Goal: Transaction & Acquisition: Obtain resource

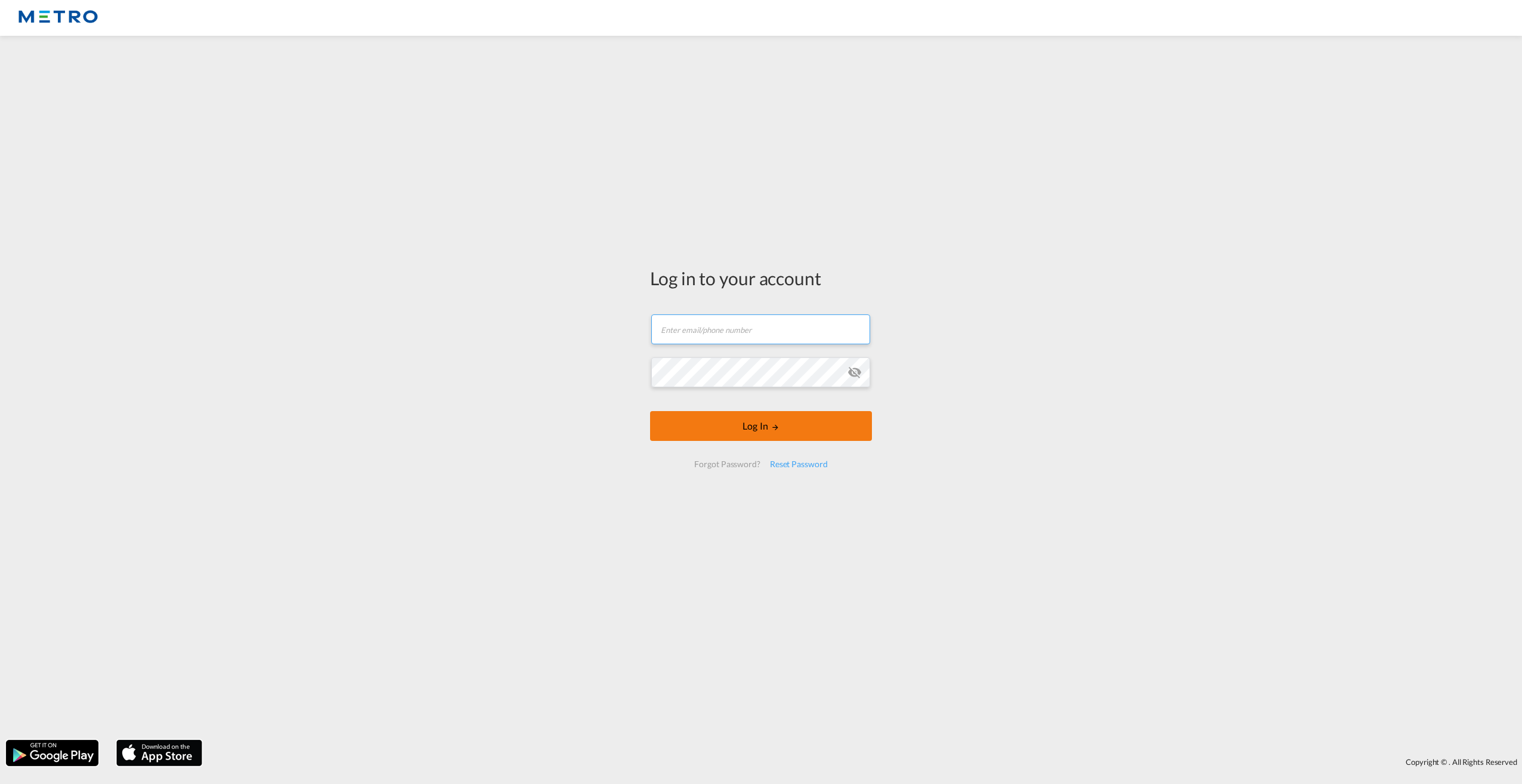
type input "[PERSON_NAME][EMAIL_ADDRESS][PERSON_NAME][DOMAIN_NAME]"
click at [755, 437] on button "Log In" at bounding box center [761, 426] width 222 height 30
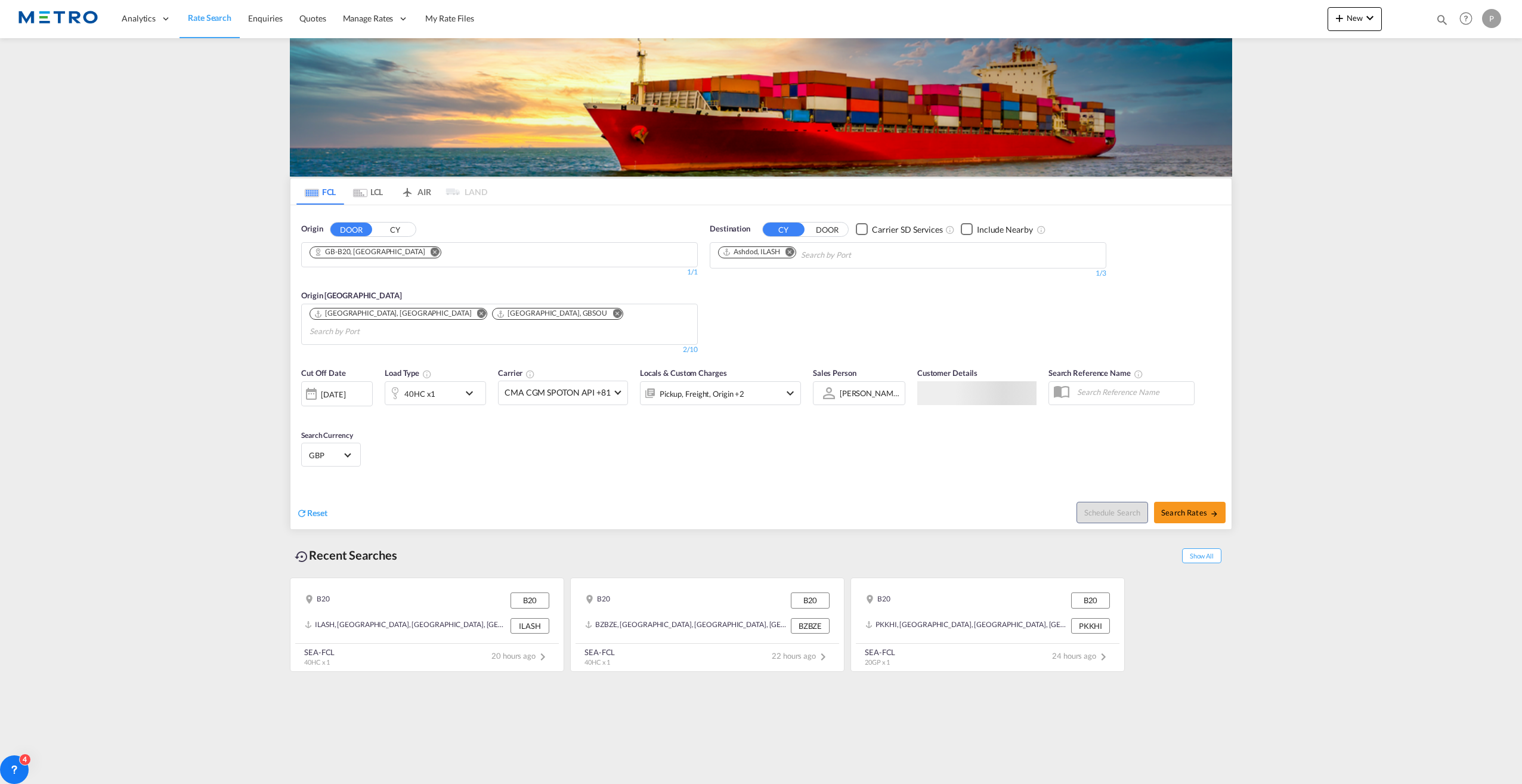
click at [423, 257] on div "Chips container. Use arrow keys to select chips." at bounding box center [432, 252] width 18 height 13
click at [1190, 502] on button "Search Rates" at bounding box center [1190, 513] width 72 height 22
type input "B20 to ILASH / [DATE]"
